Goal: Task Accomplishment & Management: Use online tool/utility

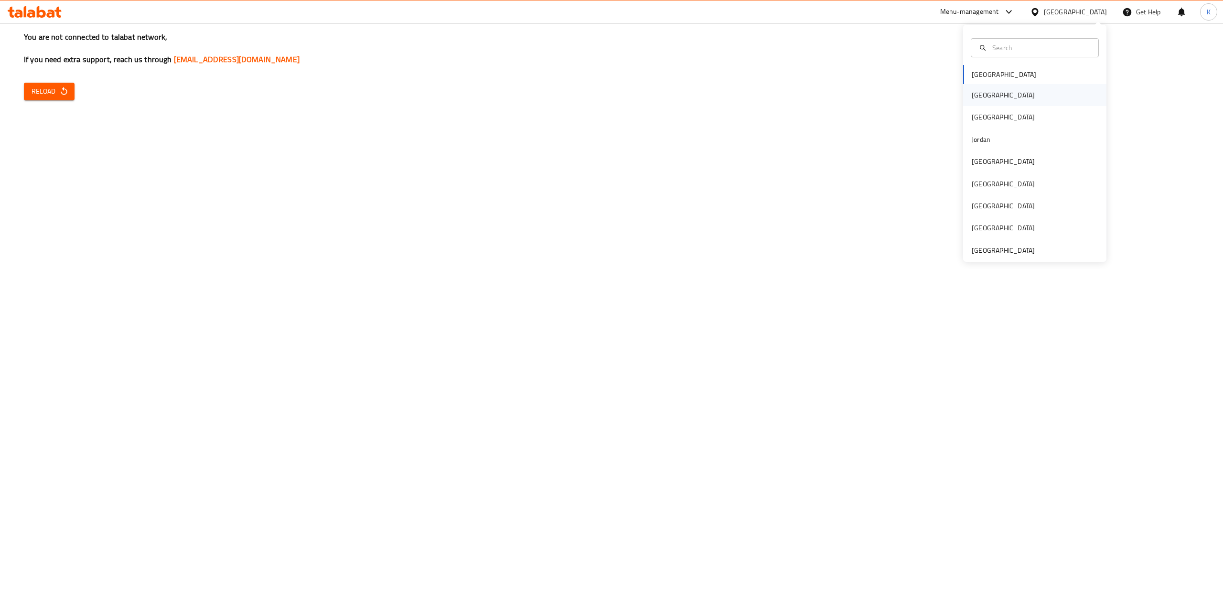
click at [994, 97] on div "[GEOGRAPHIC_DATA]" at bounding box center [1034, 95] width 143 height 22
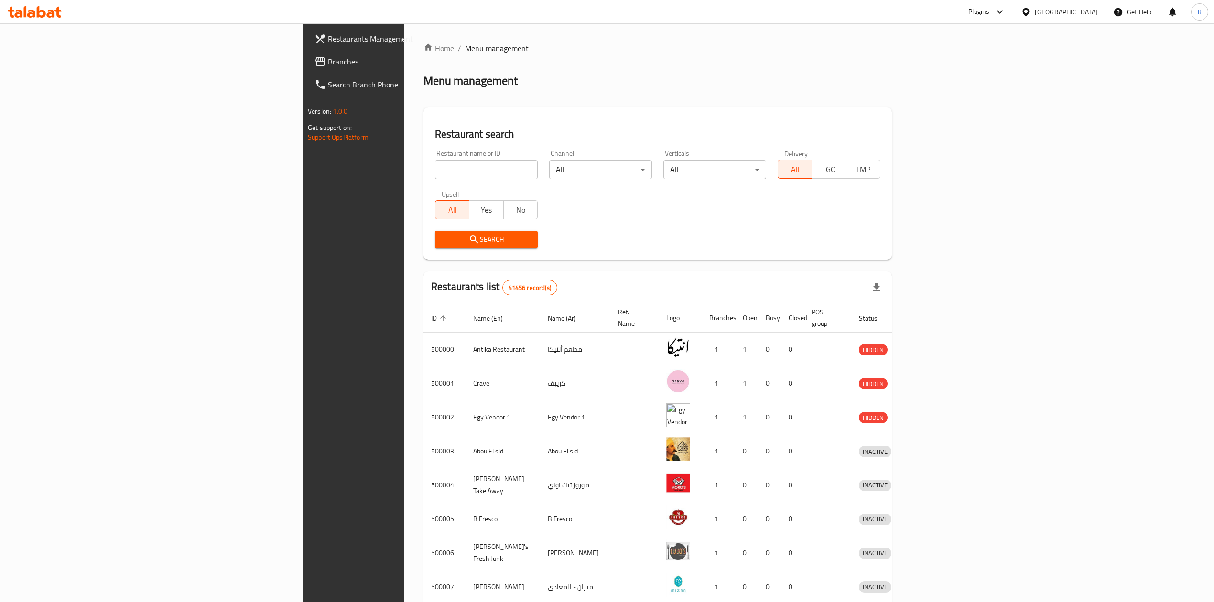
click at [328, 57] on span "Branches" at bounding box center [413, 61] width 170 height 11
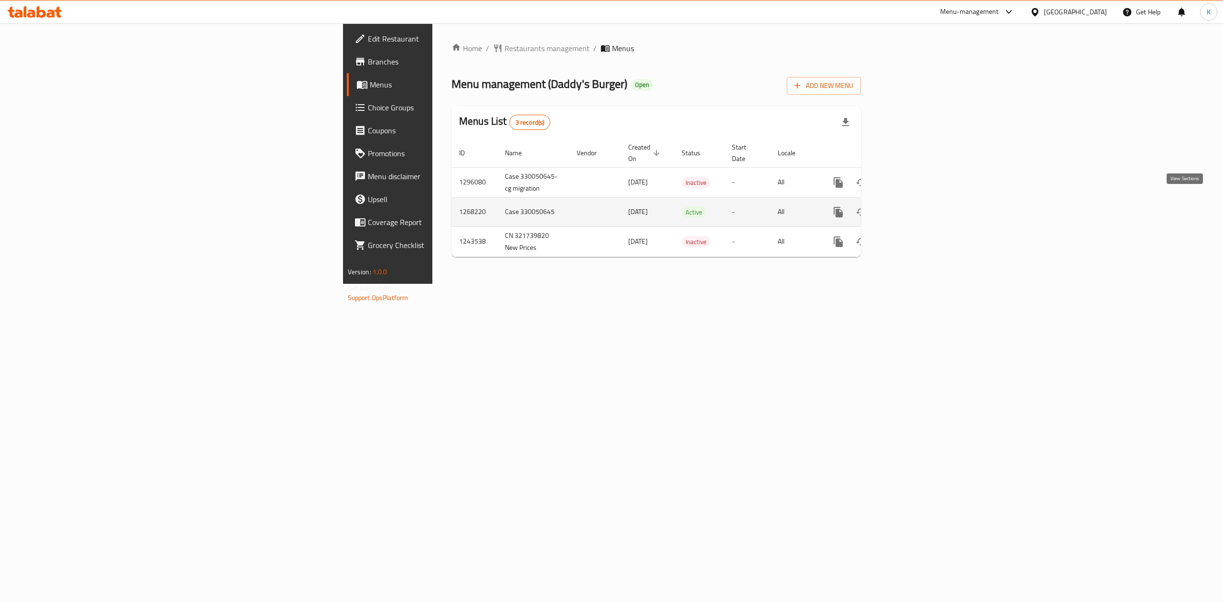
click at [913, 206] on icon "enhanced table" at bounding box center [907, 211] width 11 height 11
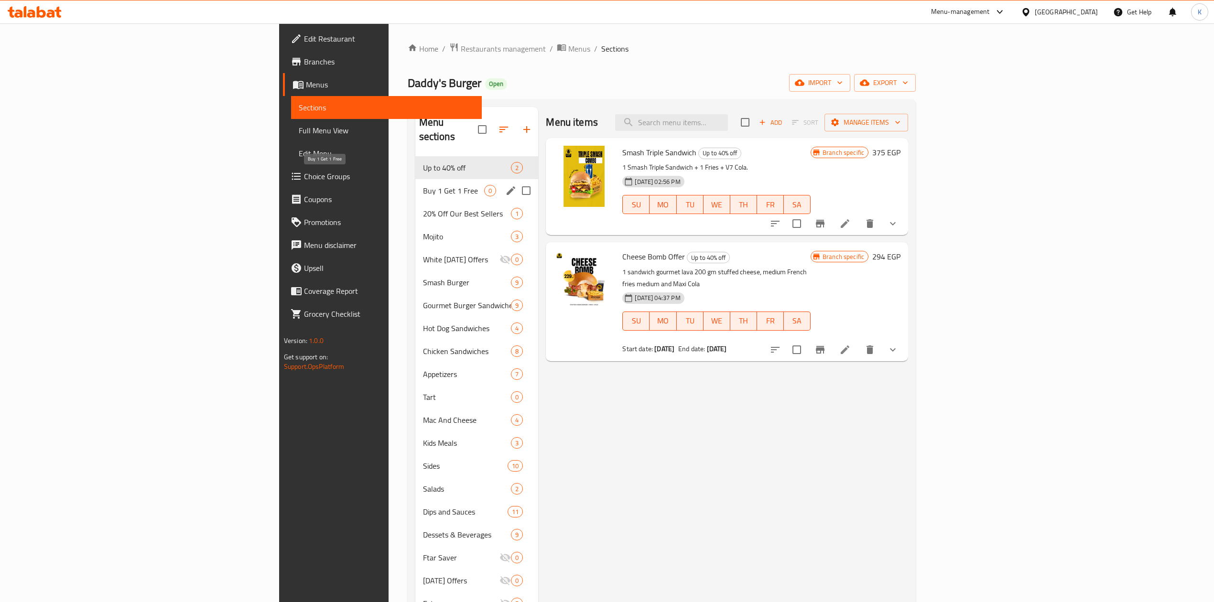
click at [423, 185] on span "Buy 1 Get 1 Free" at bounding box center [454, 190] width 62 height 11
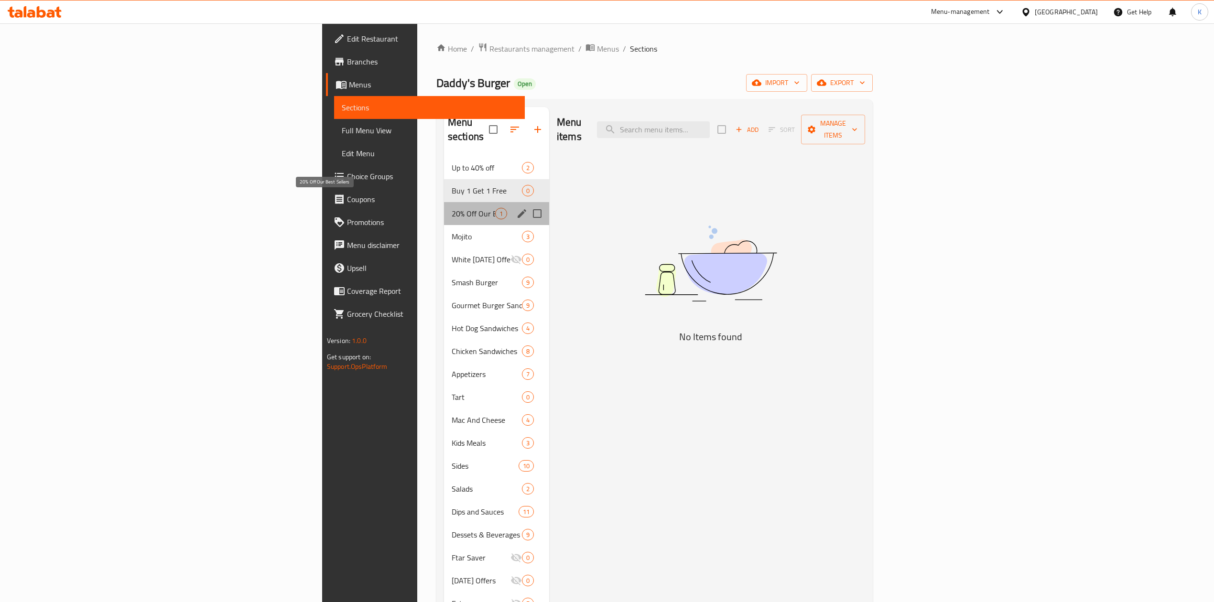
click at [452, 208] on span "20% Off Our Best Sellers" at bounding box center [473, 213] width 43 height 11
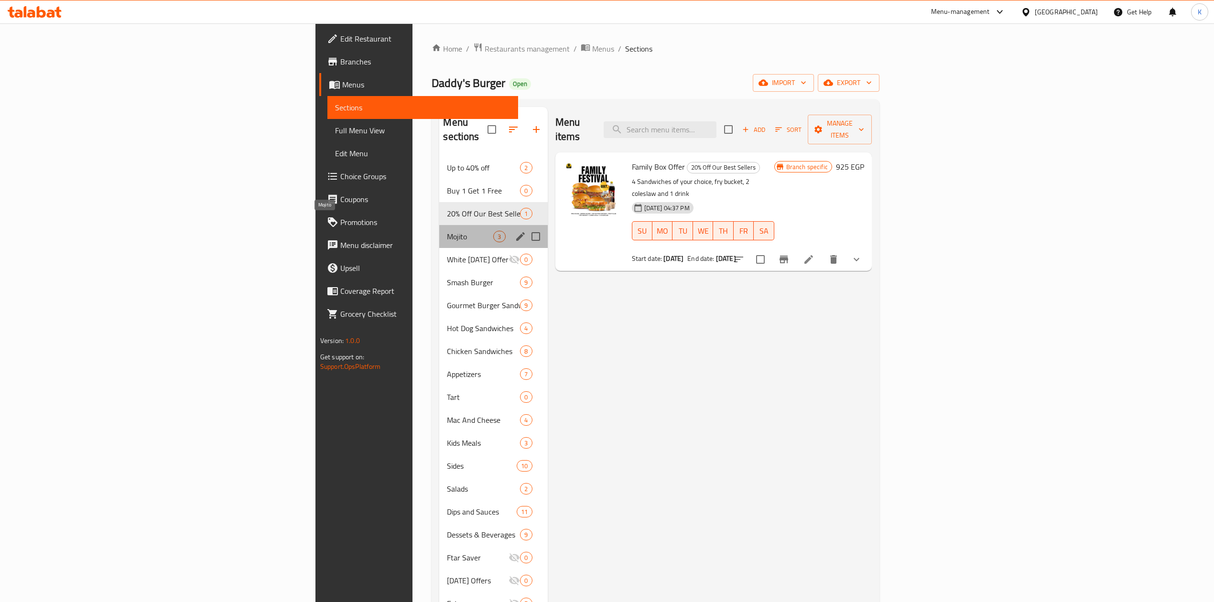
click at [447, 231] on span "Mojito" at bounding box center [470, 236] width 46 height 11
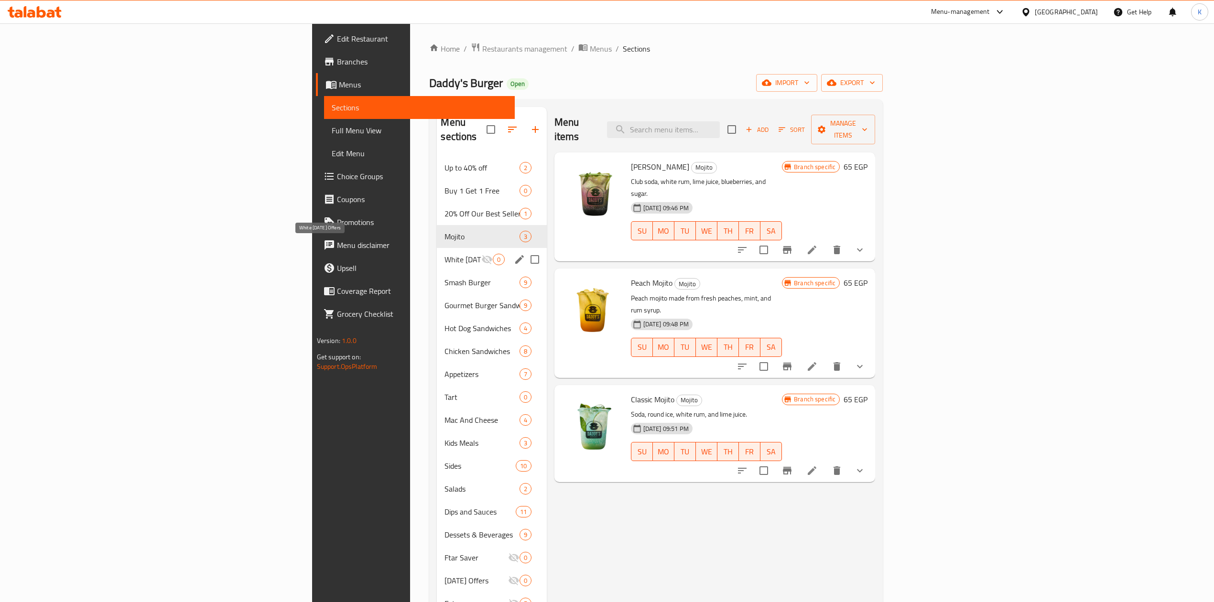
click at [444, 254] on span "White [DATE] Offers" at bounding box center [462, 259] width 36 height 11
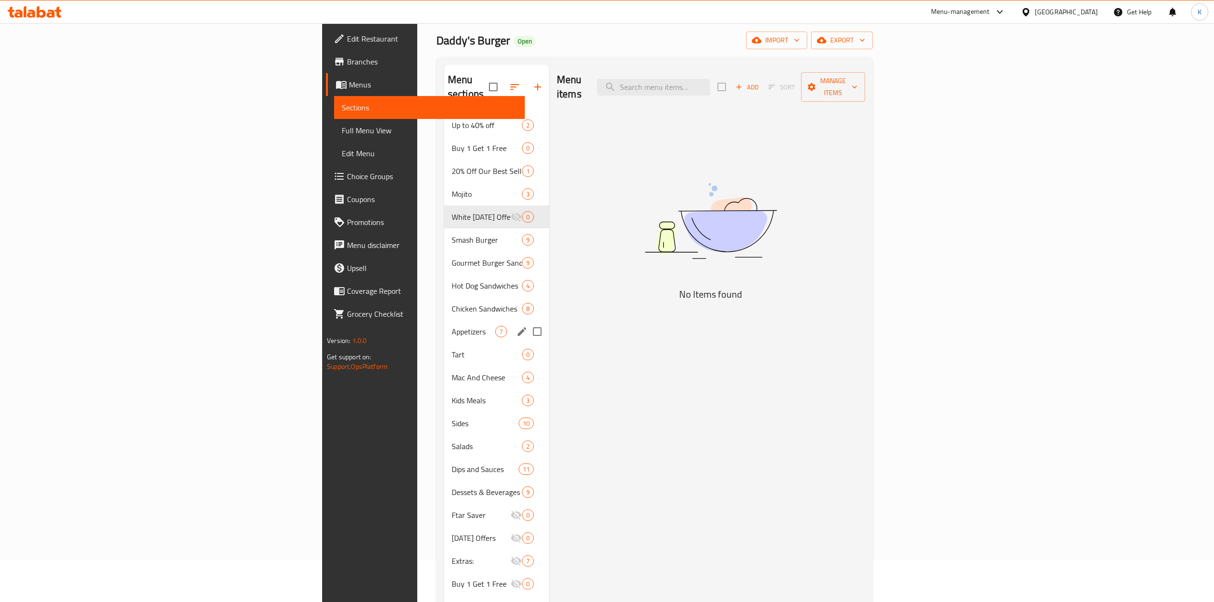
scroll to position [64, 0]
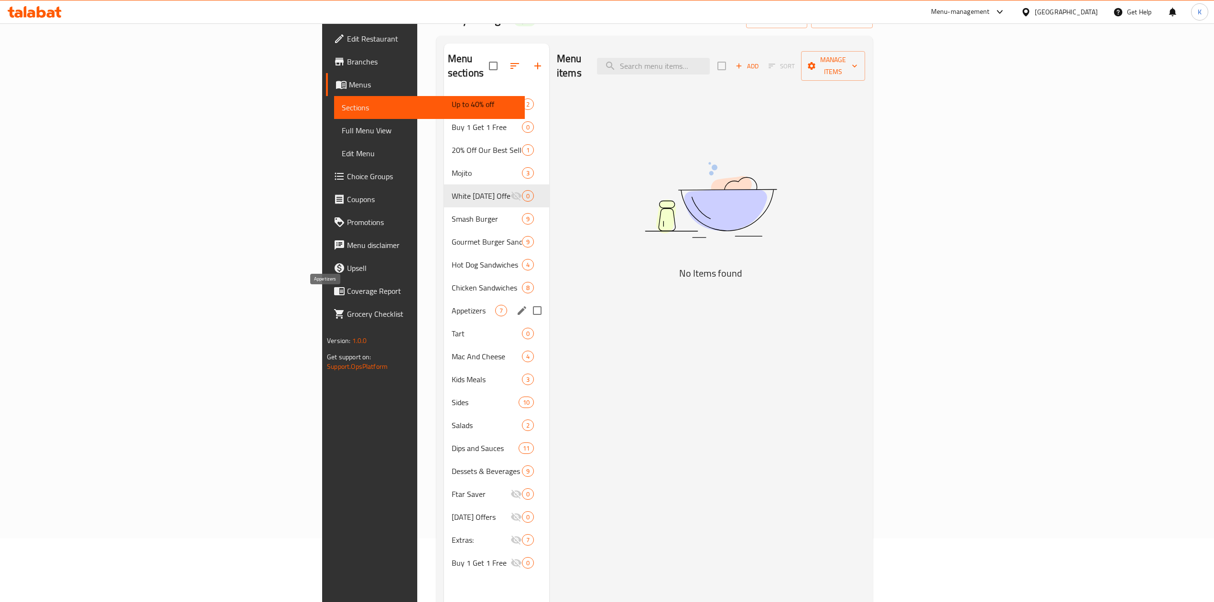
click at [452, 305] on span "Appetizers" at bounding box center [473, 310] width 43 height 11
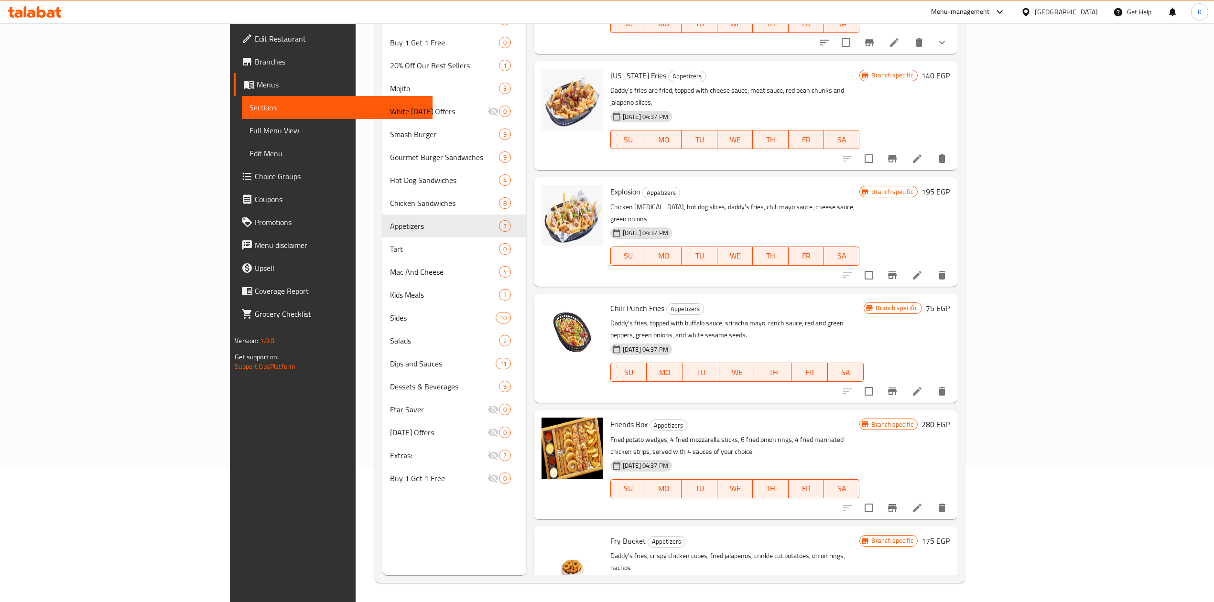
scroll to position [134, 0]
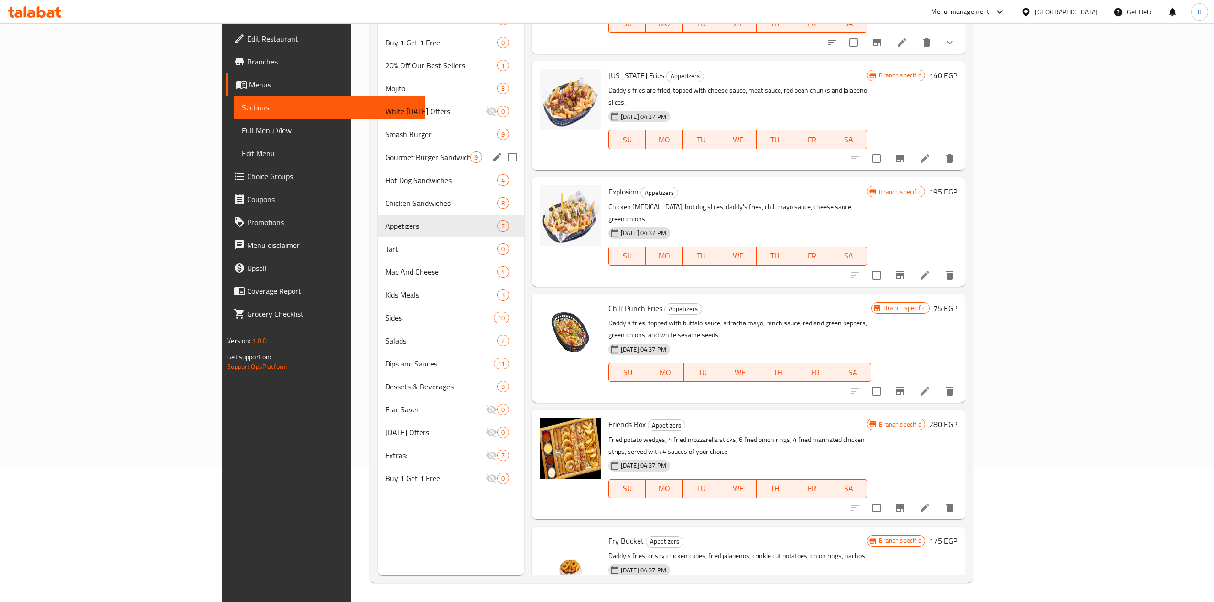
click at [377, 150] on div "Gourmet Burger Sandwiches 9" at bounding box center [450, 157] width 147 height 23
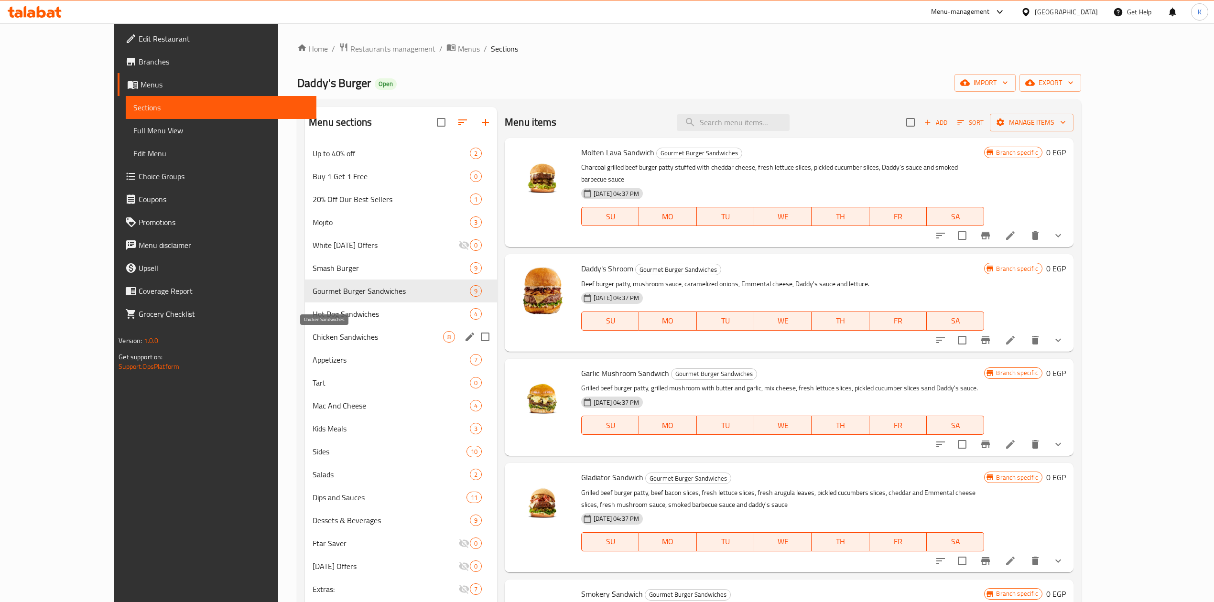
click at [312, 341] on span "Chicken Sandwiches" at bounding box center [377, 336] width 130 height 11
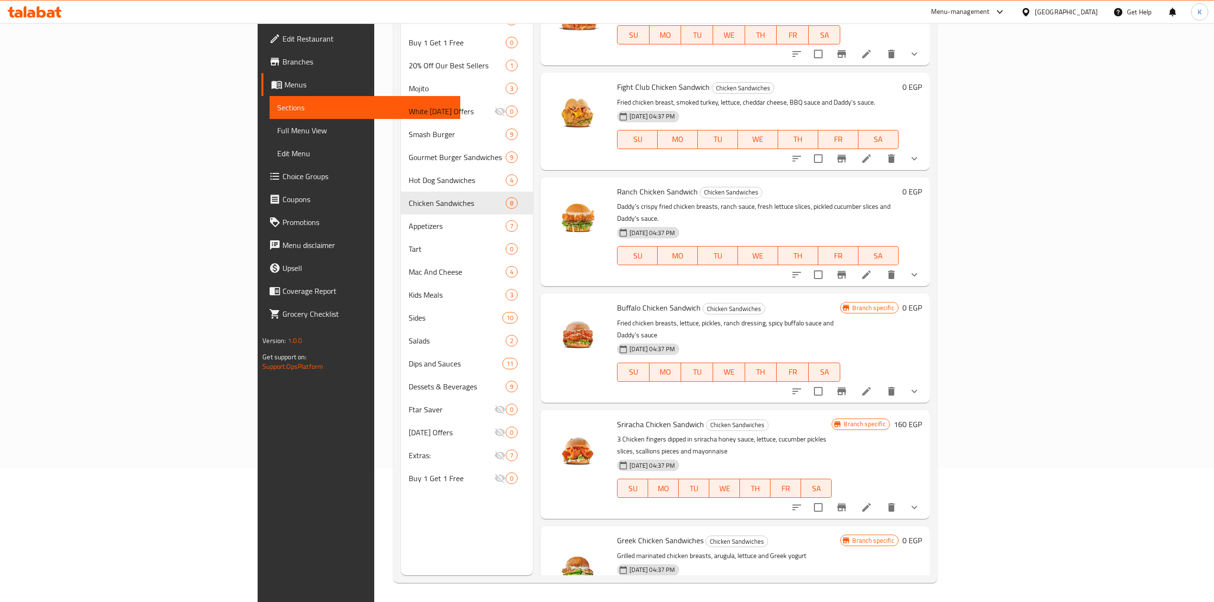
scroll to position [134, 0]
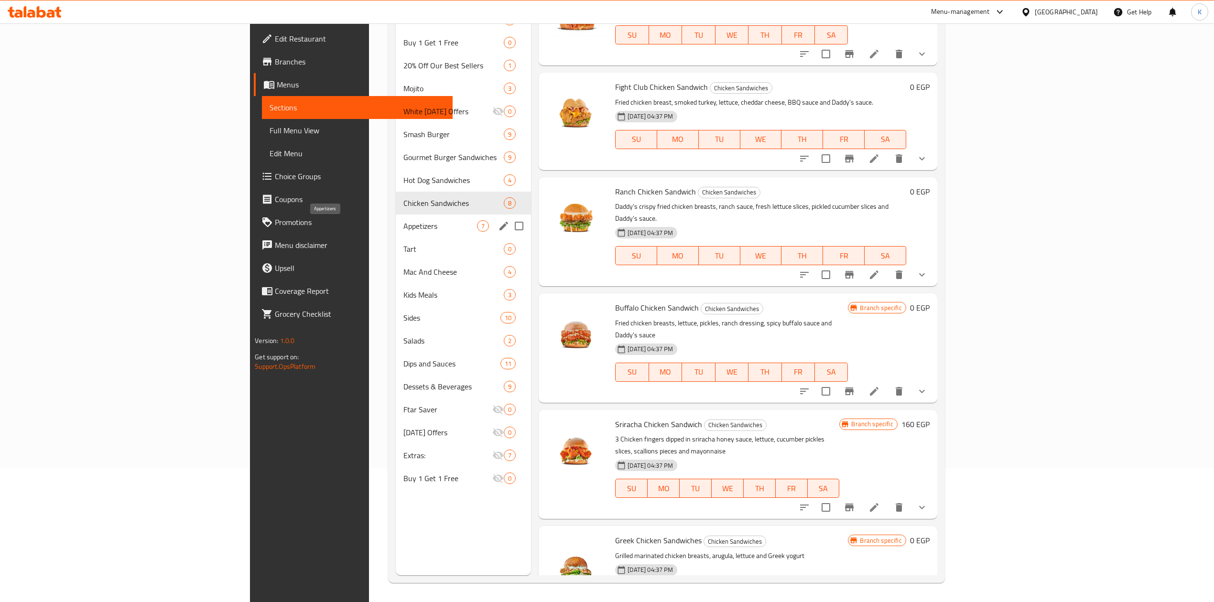
click at [403, 230] on span "Appetizers" at bounding box center [440, 225] width 74 height 11
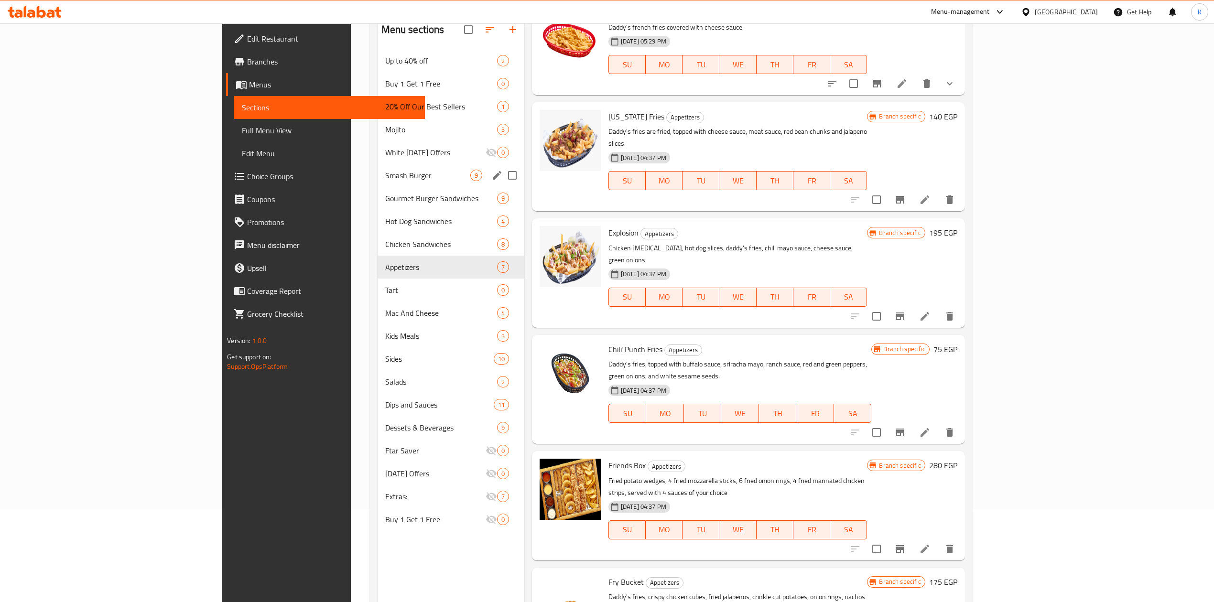
scroll to position [71, 0]
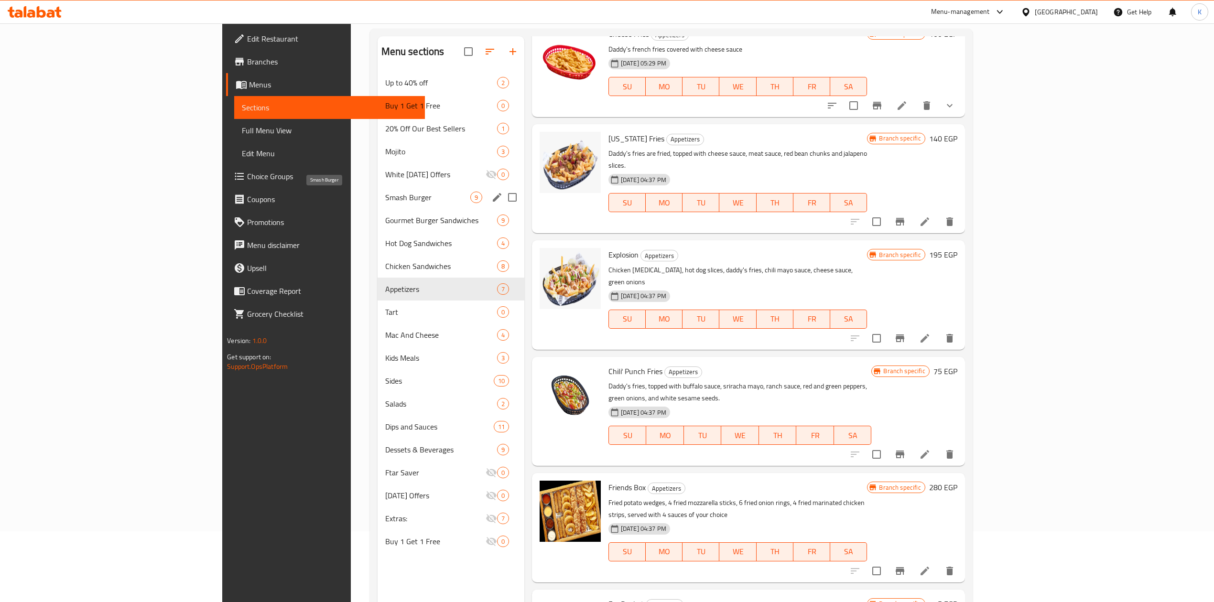
click at [385, 197] on span "Smash Burger" at bounding box center [427, 197] width 85 height 11
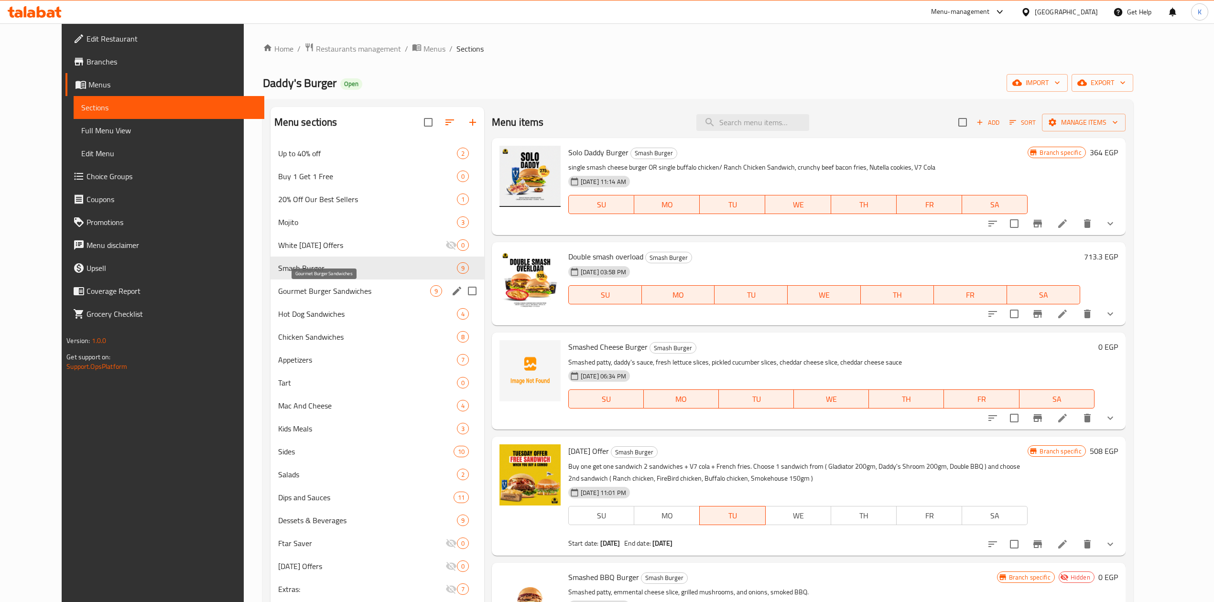
click at [304, 296] on span "Gourmet Burger Sandwiches" at bounding box center [354, 290] width 152 height 11
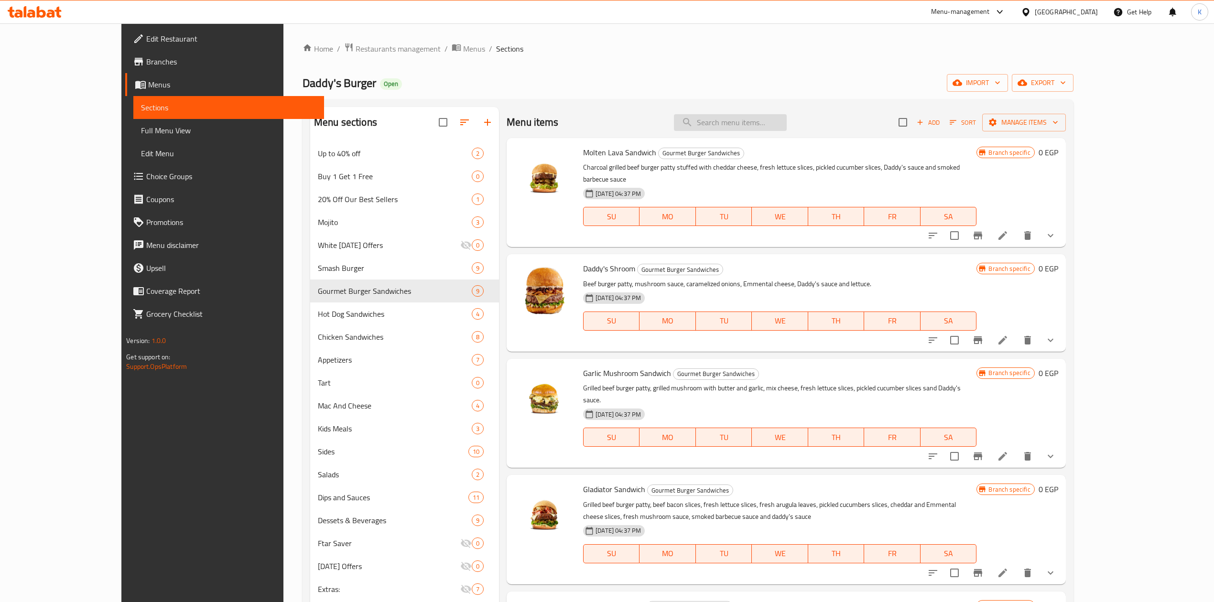
click at [751, 122] on input "search" at bounding box center [730, 122] width 113 height 17
paste input "French fries + maxi Cola combo"
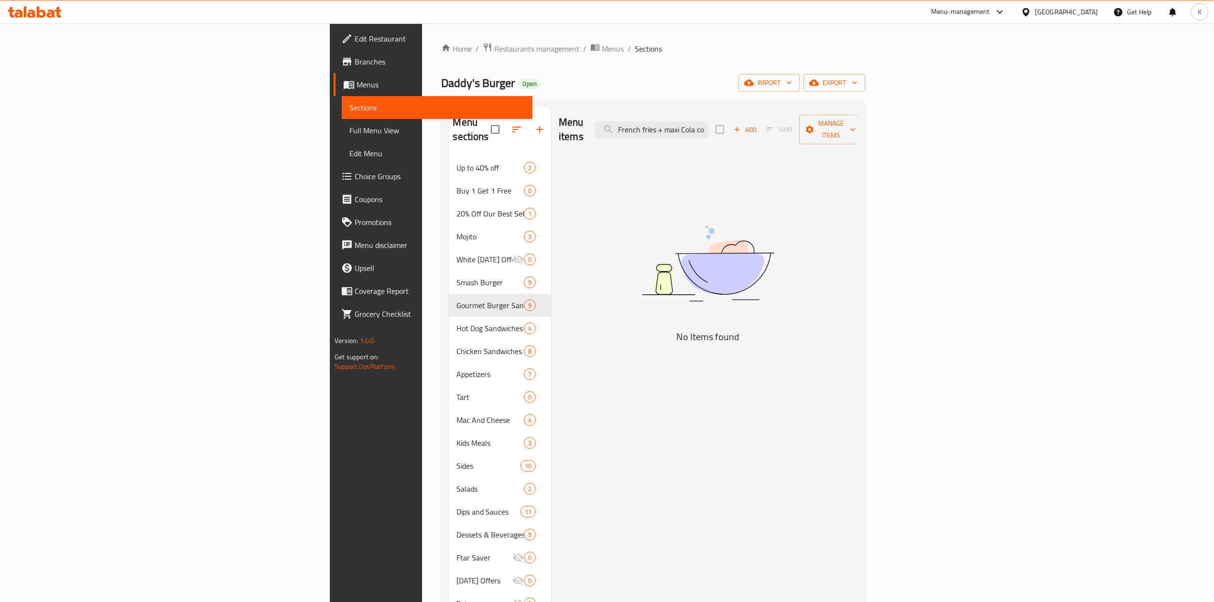
drag, startPoint x: 774, startPoint y: 124, endPoint x: 708, endPoint y: 123, distance: 65.9
click at [708, 123] on div "Menu items French fries + maxi Cola combo Add Sort Manage items" at bounding box center [708, 129] width 299 height 45
drag, startPoint x: 774, startPoint y: 125, endPoint x: 737, endPoint y: 126, distance: 37.3
click at [708, 126] on input "maxi Cola combo" at bounding box center [651, 129] width 113 height 17
type input "combo"
